Goal: Book appointment/travel/reservation

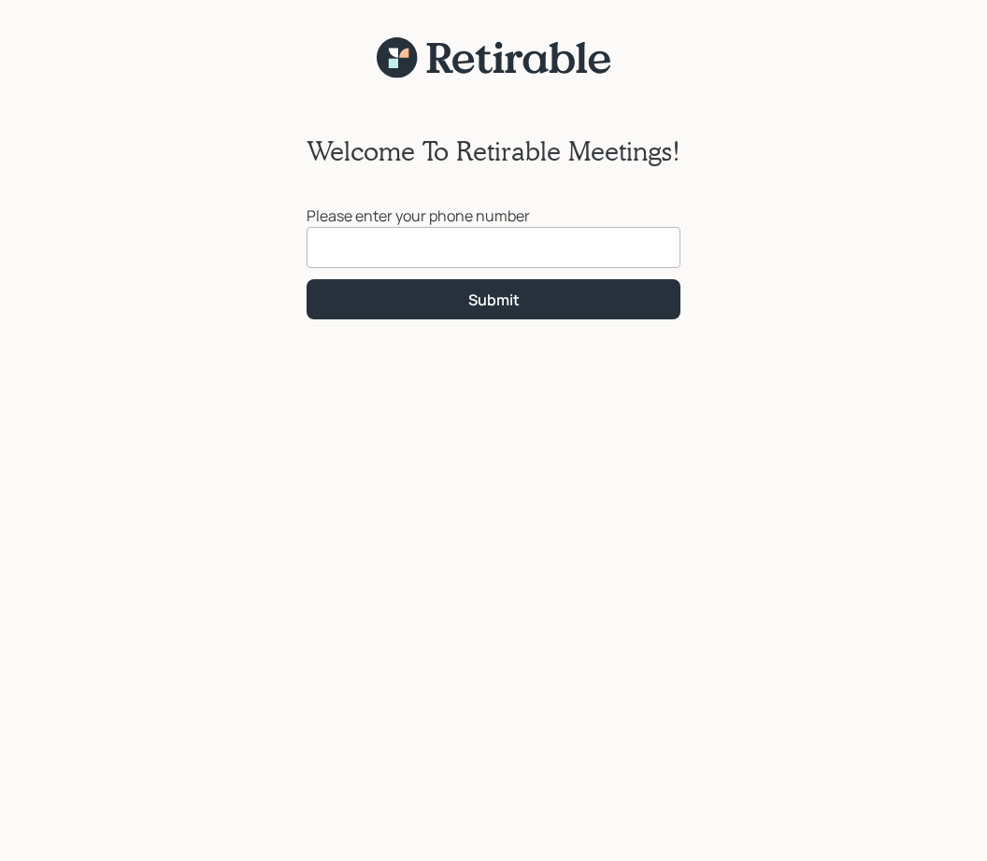
click at [424, 250] on input at bounding box center [493, 247] width 374 height 41
type input "[PHONE_NUMBER]"
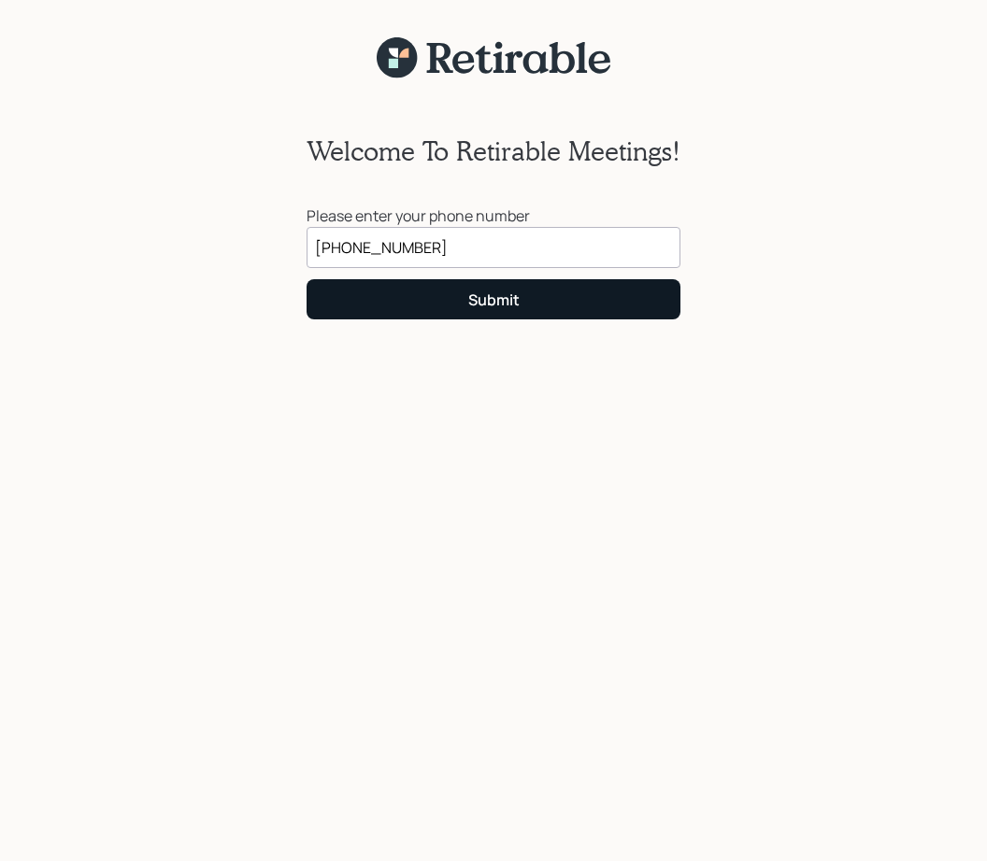
click at [551, 311] on button "Submit" at bounding box center [493, 299] width 374 height 40
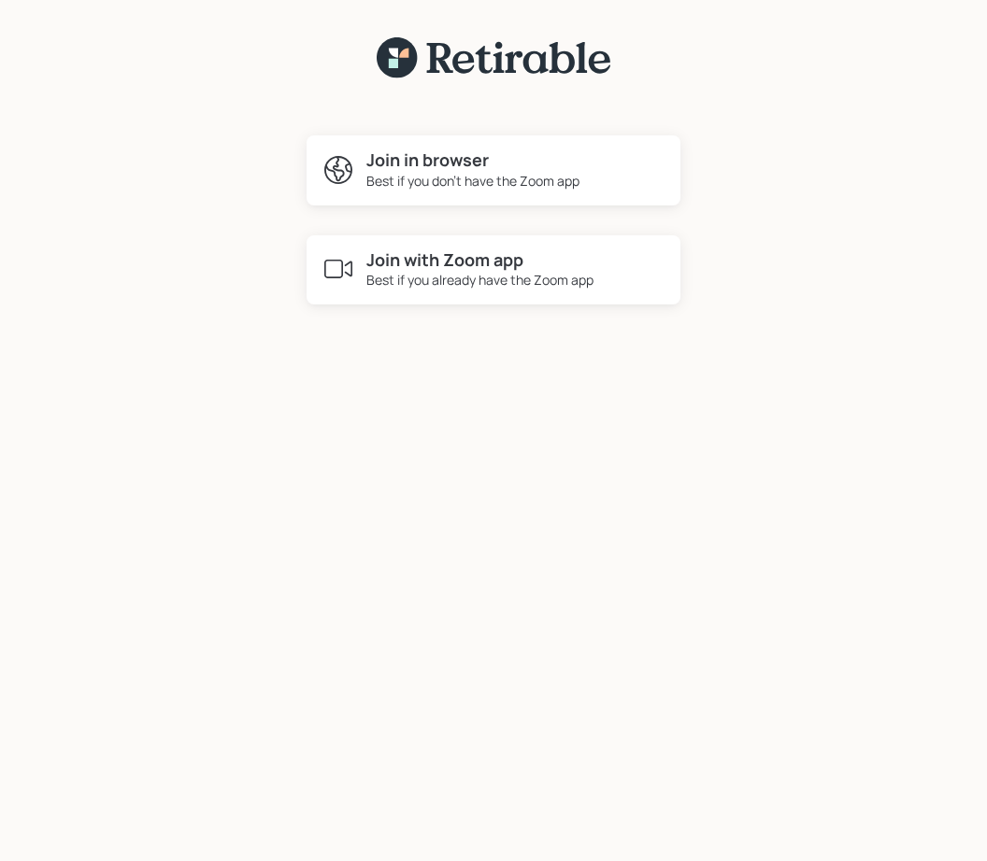
click at [388, 279] on div "Best if you already have the Zoom app" at bounding box center [479, 280] width 227 height 20
